Goal: Task Accomplishment & Management: Complete application form

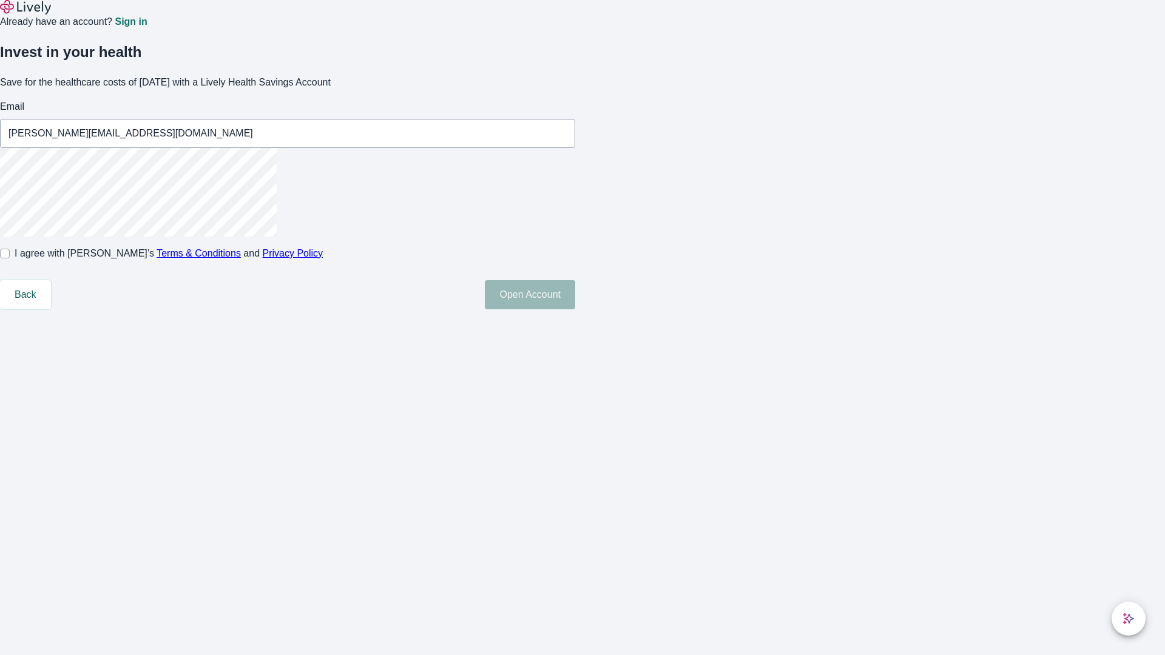
click at [10, 258] on input "I agree with Lively’s Terms & Conditions and Privacy Policy" at bounding box center [5, 254] width 10 height 10
checkbox input "true"
click at [575, 309] on button "Open Account" at bounding box center [530, 294] width 90 height 29
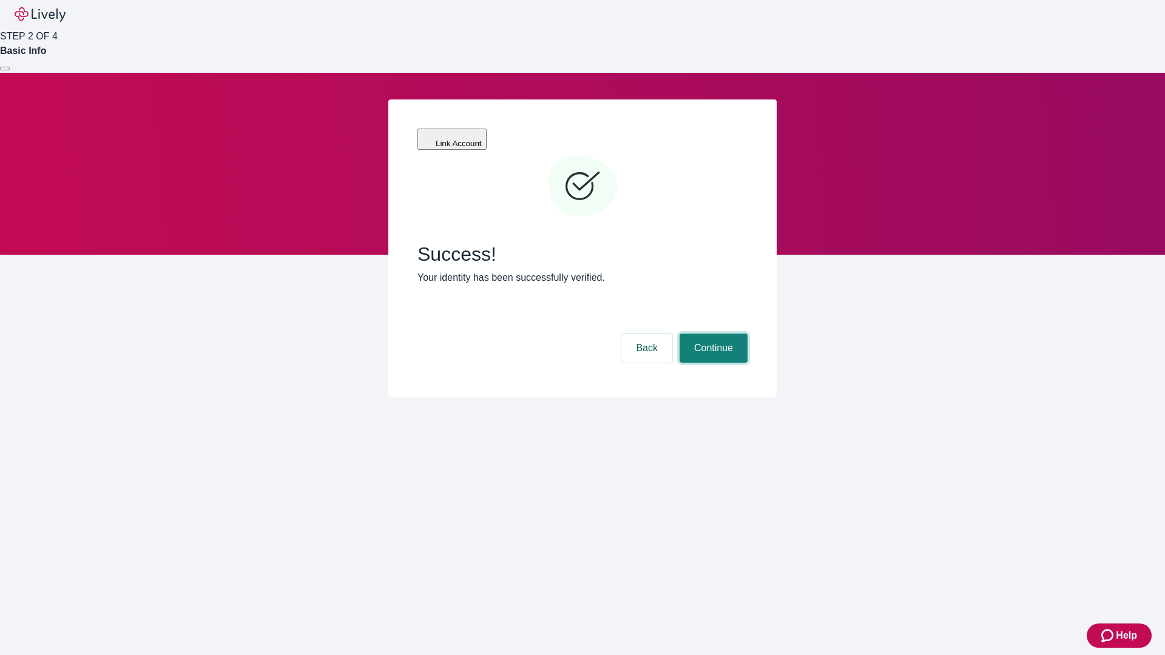
click at [712, 334] on button "Continue" at bounding box center [714, 348] width 68 height 29
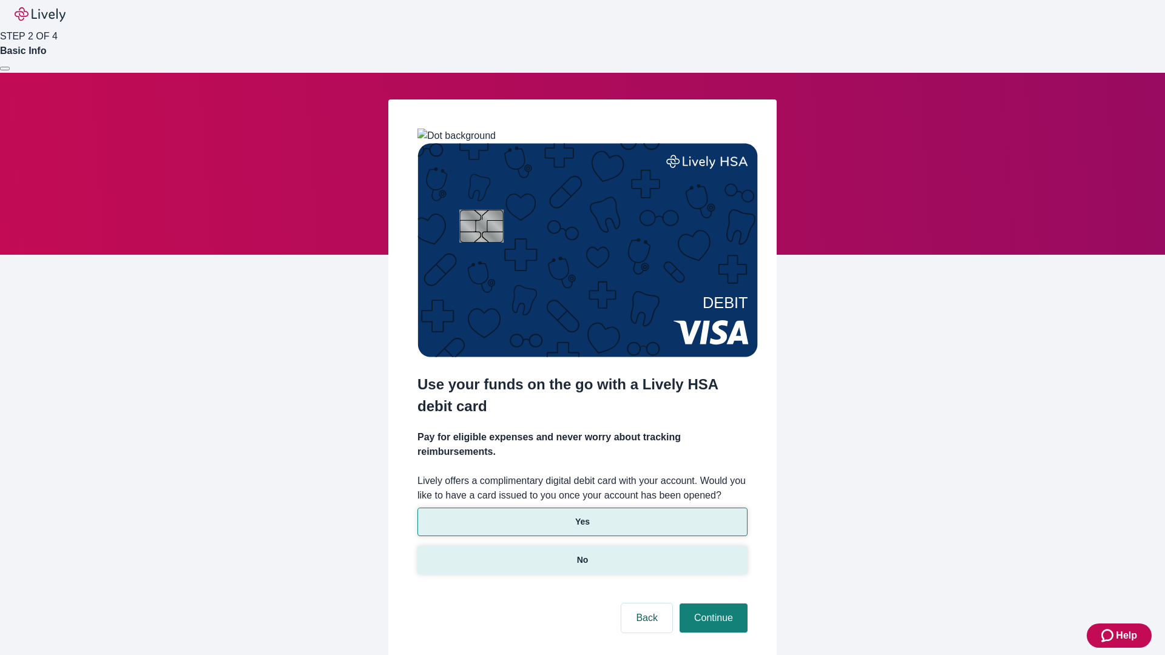
click at [582, 554] on p "No" at bounding box center [583, 560] width 12 height 13
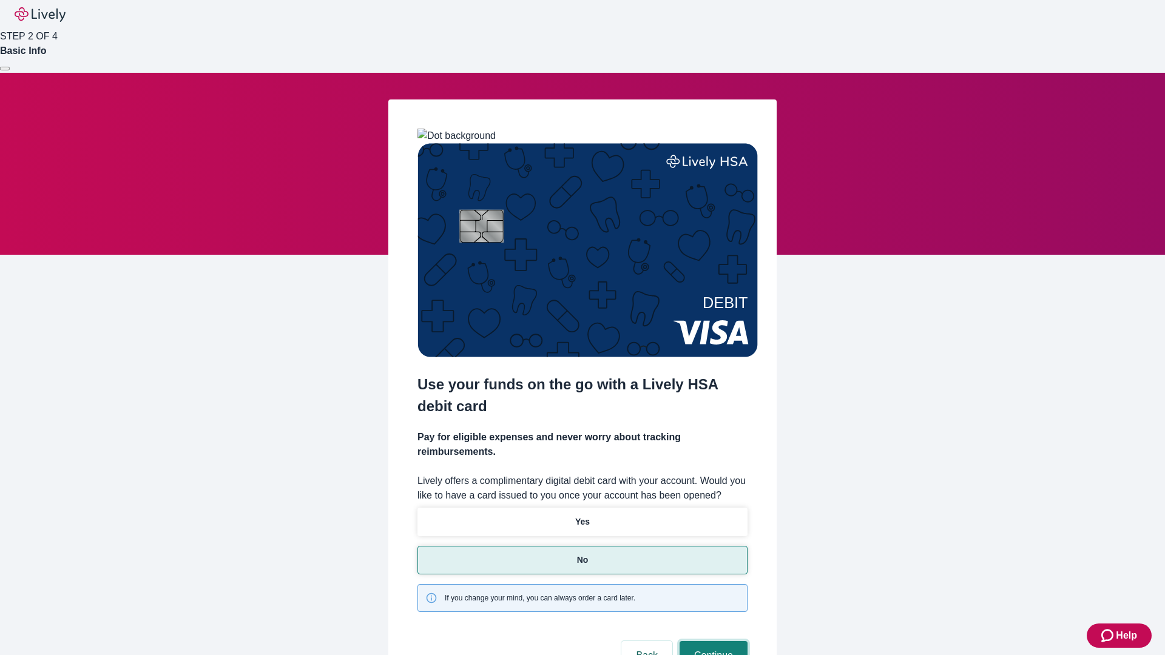
click at [712, 641] on button "Continue" at bounding box center [714, 655] width 68 height 29
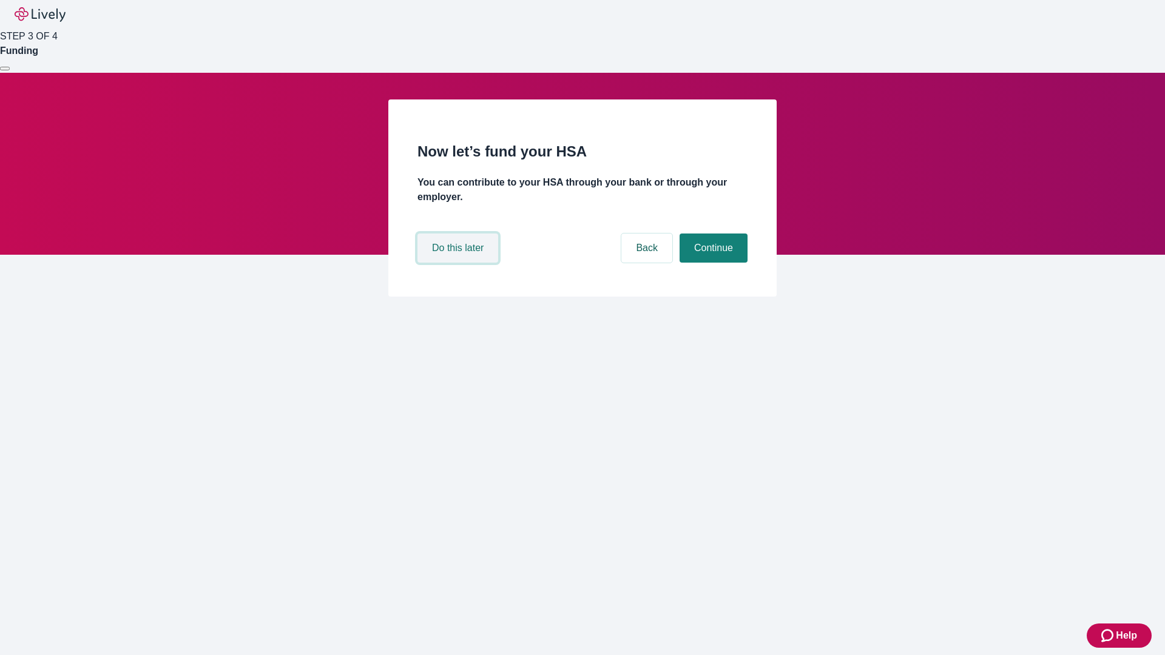
click at [459, 263] on button "Do this later" at bounding box center [457, 248] width 81 height 29
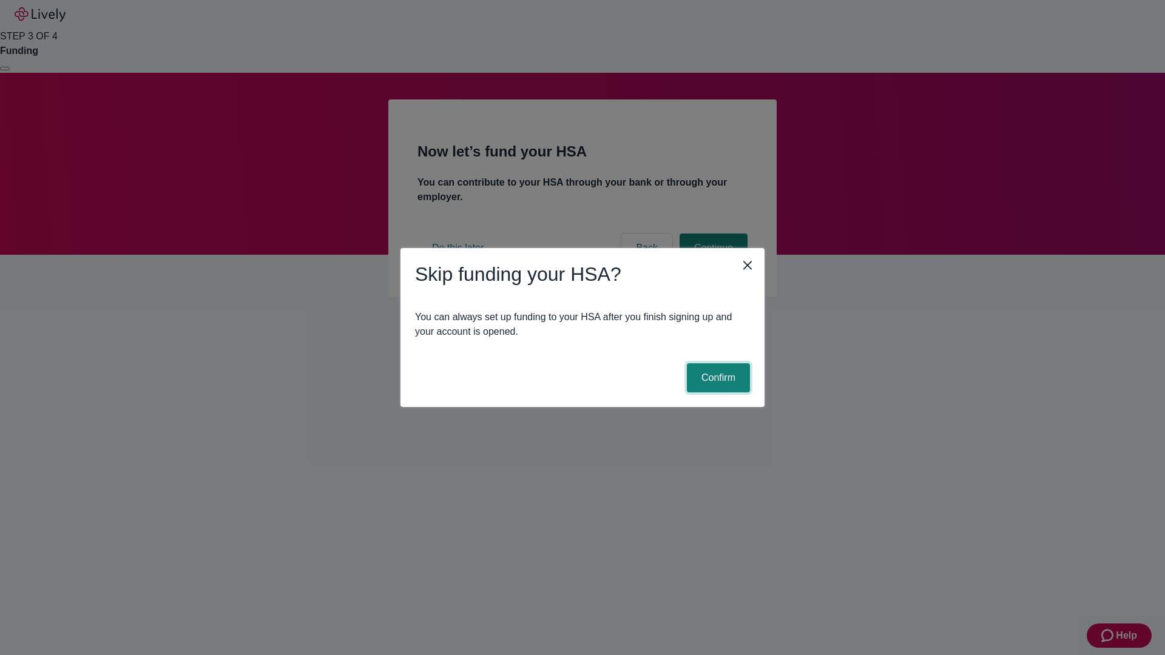
click at [717, 378] on button "Confirm" at bounding box center [718, 377] width 63 height 29
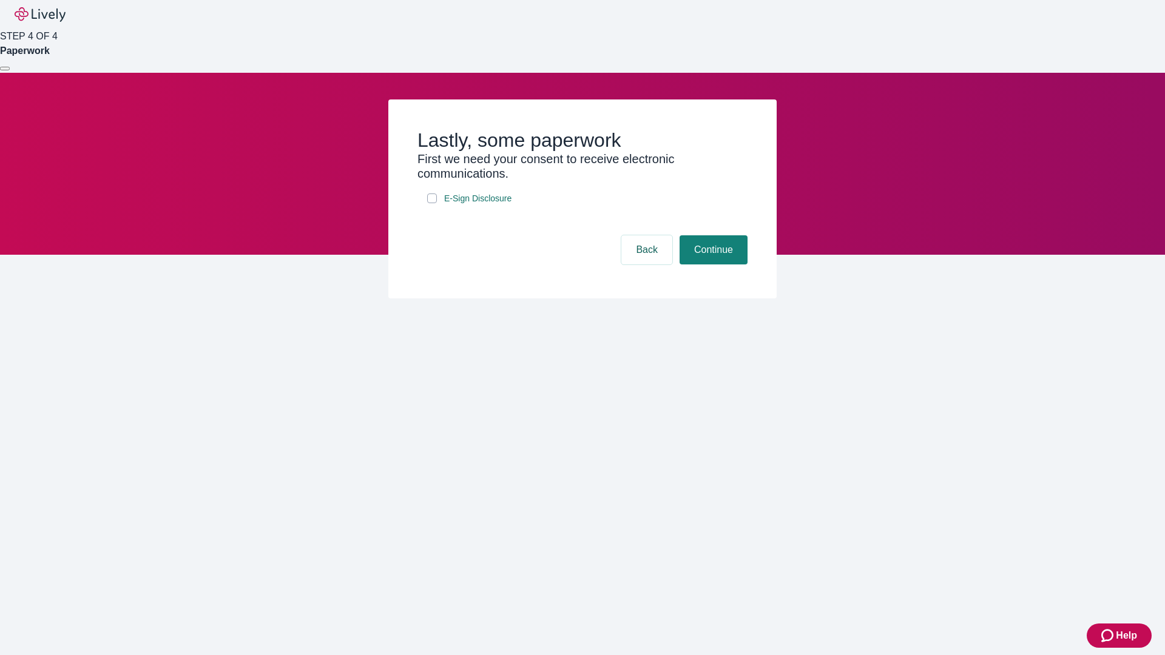
click at [432, 203] on input "E-Sign Disclosure" at bounding box center [432, 199] width 10 height 10
checkbox input "true"
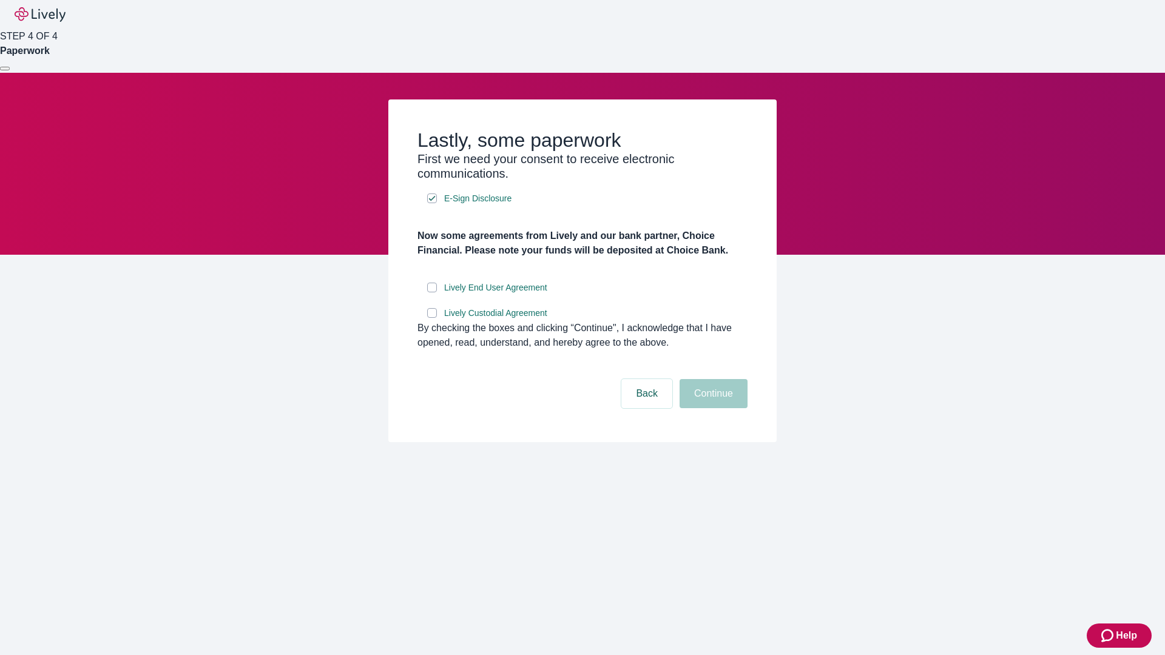
click at [432, 292] on input "Lively End User Agreement" at bounding box center [432, 288] width 10 height 10
checkbox input "true"
click at [432, 318] on input "Lively Custodial Agreement" at bounding box center [432, 313] width 10 height 10
checkbox input "true"
click at [712, 408] on button "Continue" at bounding box center [714, 393] width 68 height 29
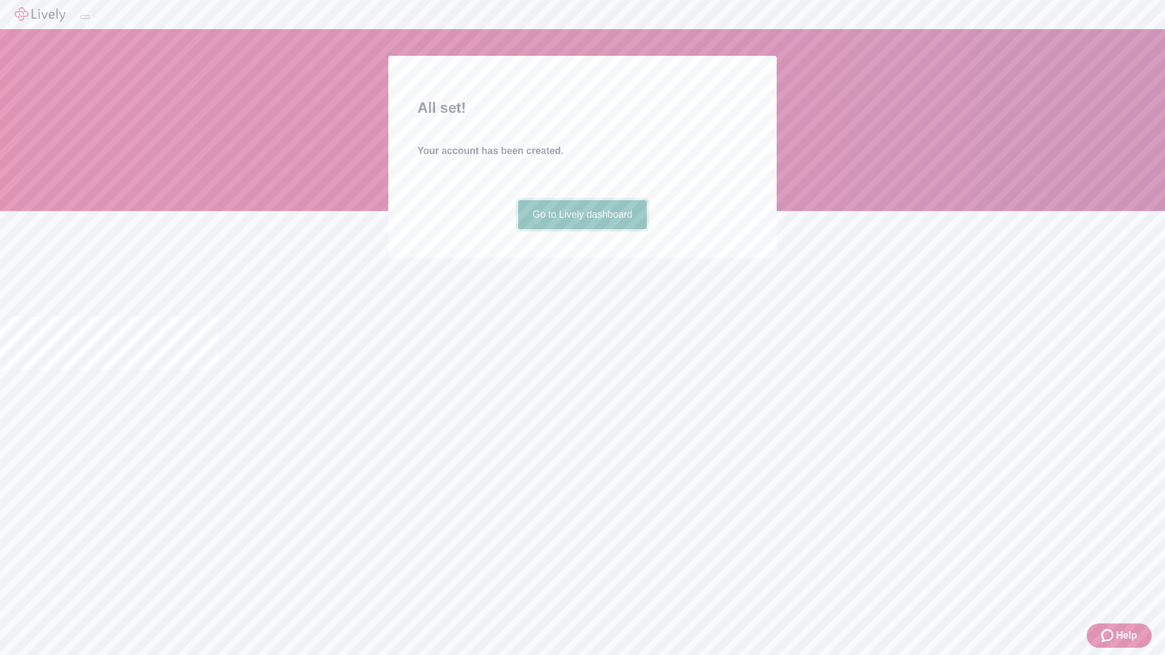
click at [582, 229] on link "Go to Lively dashboard" at bounding box center [582, 214] width 129 height 29
